Goal: Task Accomplishment & Management: Manage account settings

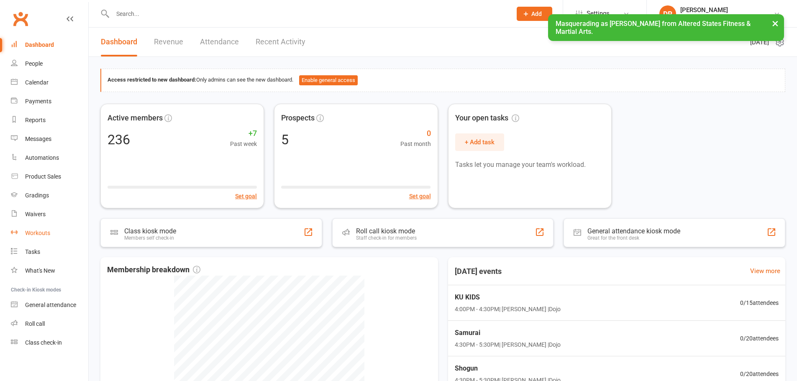
click at [42, 238] on link "Workouts" at bounding box center [49, 233] width 77 height 19
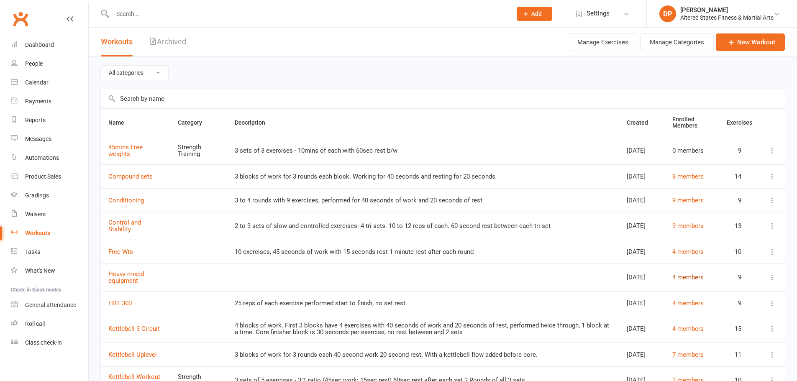
click at [690, 281] on link "4 members" at bounding box center [688, 278] width 31 height 8
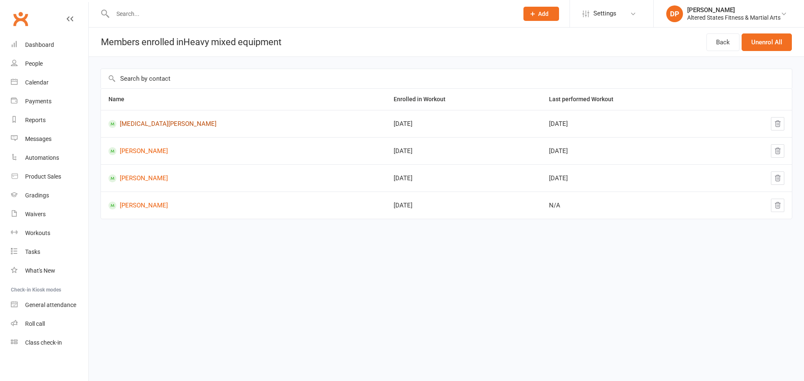
click at [162, 122] on link "[MEDICAL_DATA][PERSON_NAME]" at bounding box center [243, 124] width 270 height 8
click at [703, 11] on div "[PERSON_NAME]" at bounding box center [733, 10] width 93 height 8
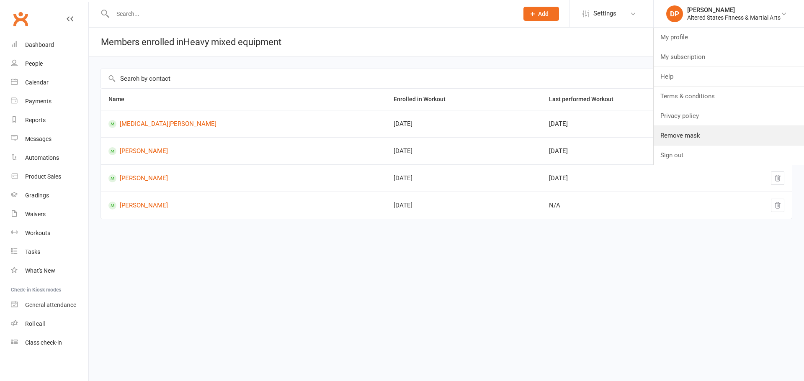
click at [703, 131] on link "Remove mask" at bounding box center [728, 135] width 150 height 19
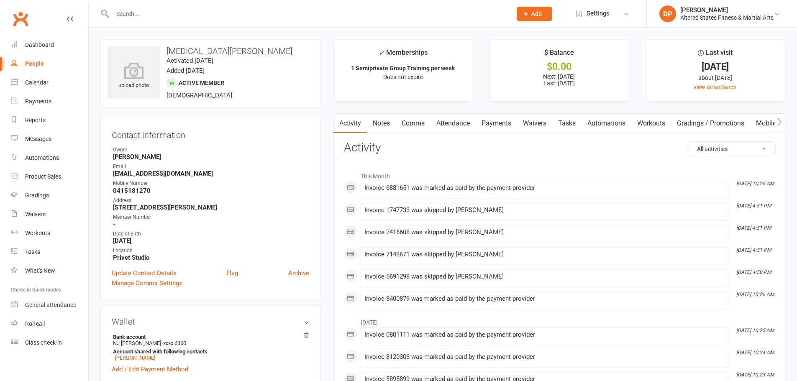
click at [663, 120] on link "Workouts" at bounding box center [652, 123] width 40 height 19
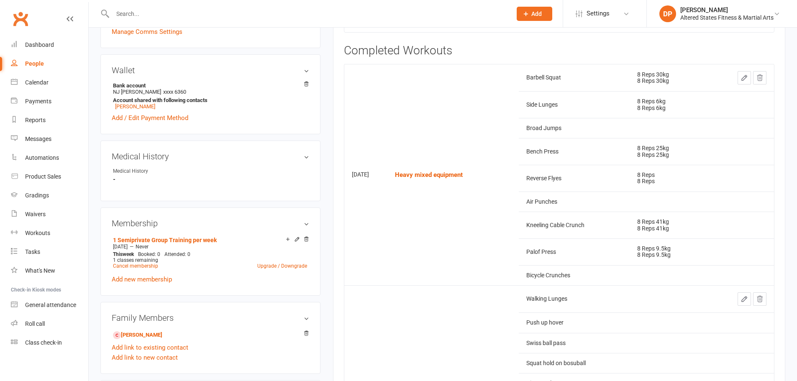
scroll to position [252, 0]
click at [740, 83] on link at bounding box center [744, 77] width 13 height 13
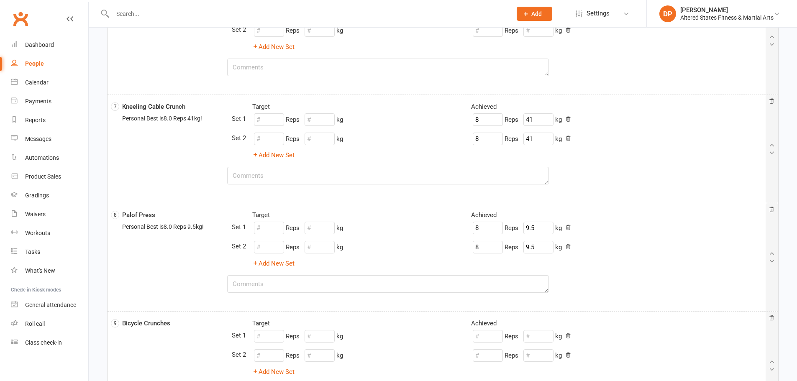
scroll to position [816, 0]
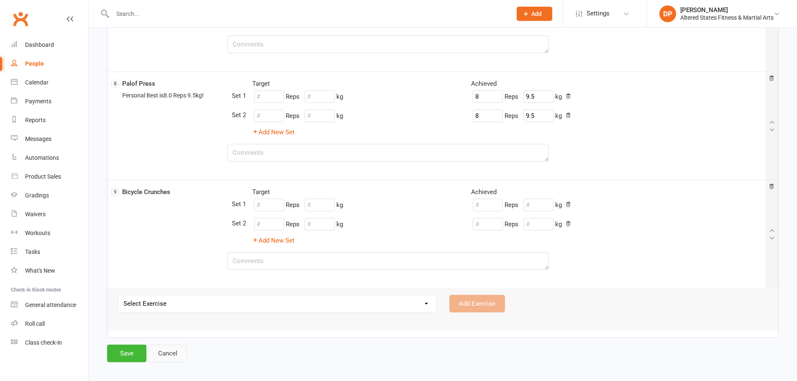
click at [172, 352] on link "Cancel" at bounding box center [168, 354] width 39 height 18
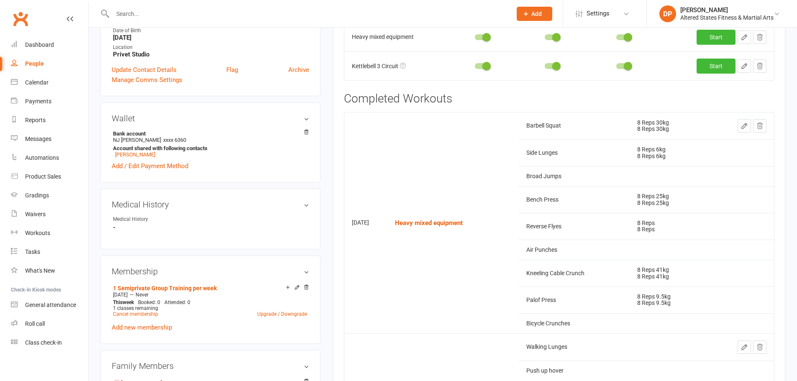
scroll to position [209, 0]
